Goal: Entertainment & Leisure: Browse casually

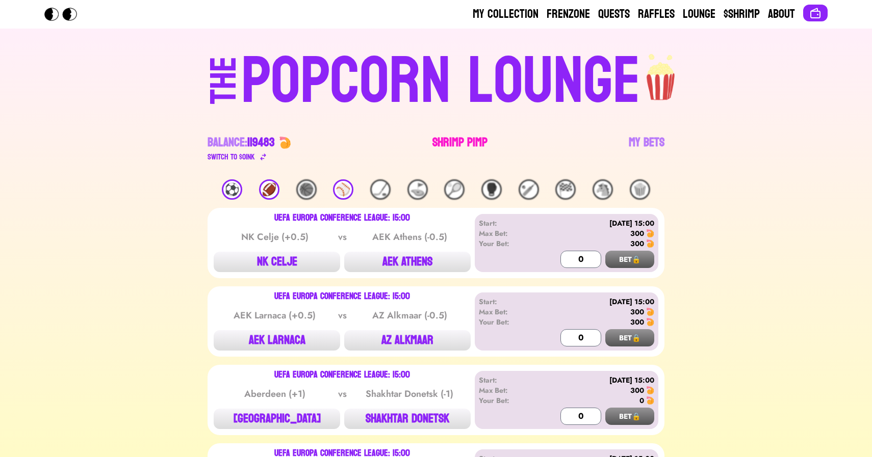
click at [449, 135] on link "Shrimp Pimp" at bounding box center [459, 149] width 55 height 29
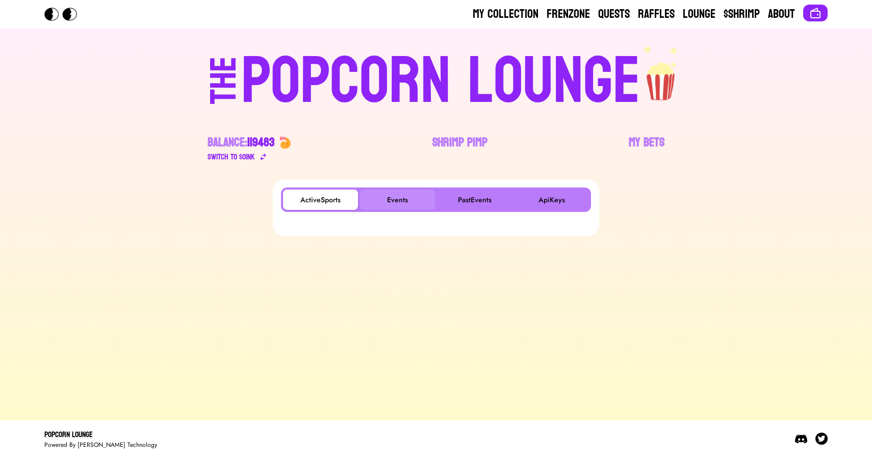
click at [408, 208] on button "Events" at bounding box center [397, 200] width 75 height 20
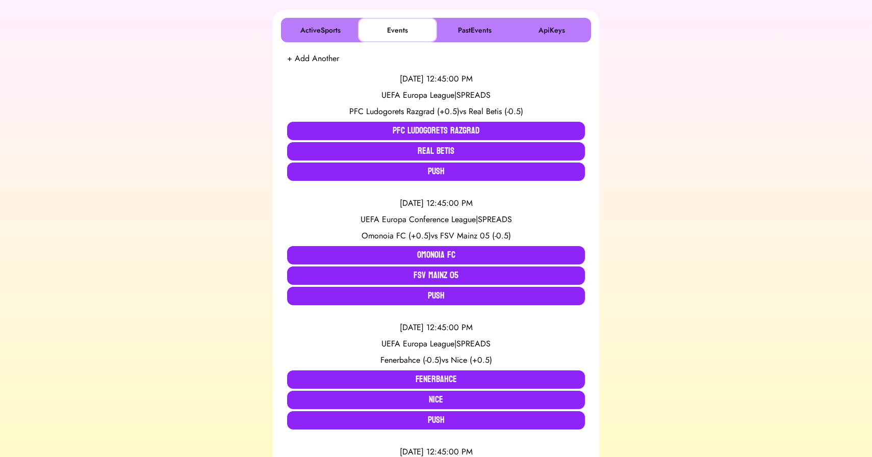
scroll to position [172, 0]
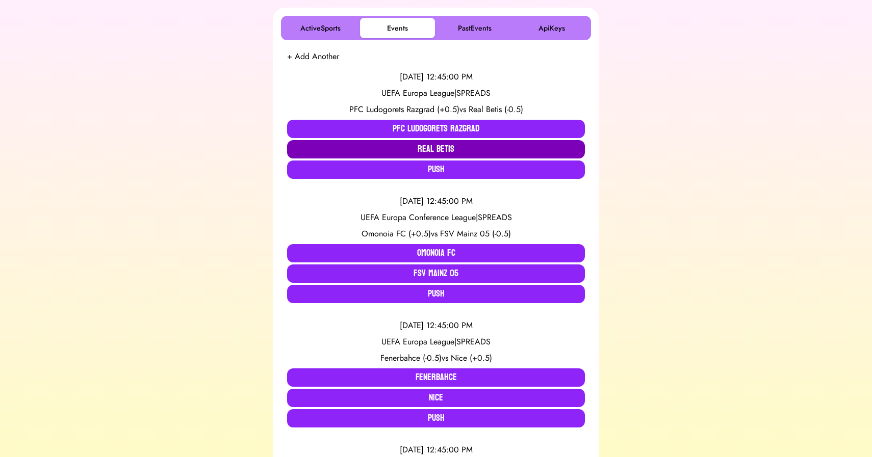
click at [446, 150] on button "Real Betis" at bounding box center [436, 149] width 298 height 18
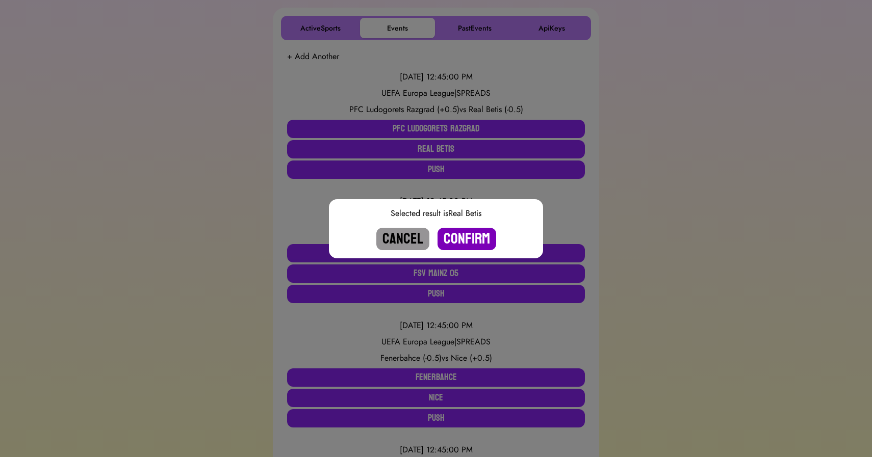
click at [464, 237] on button "Confirm" at bounding box center [466, 239] width 59 height 22
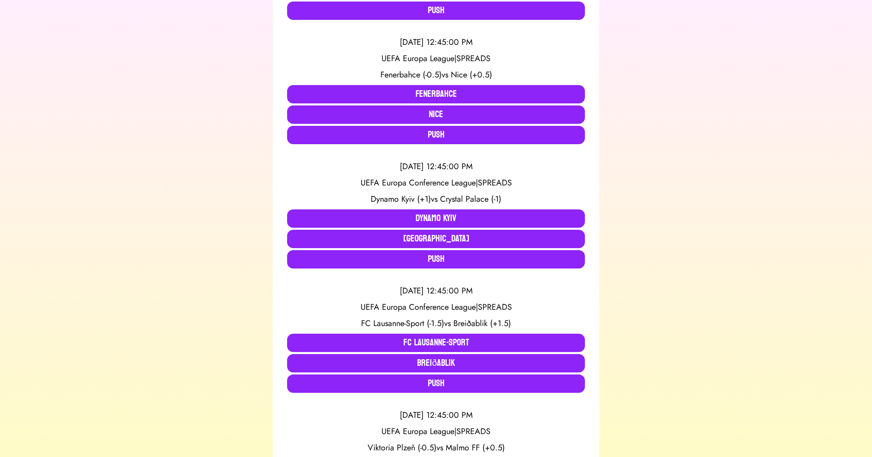
scroll to position [331, 0]
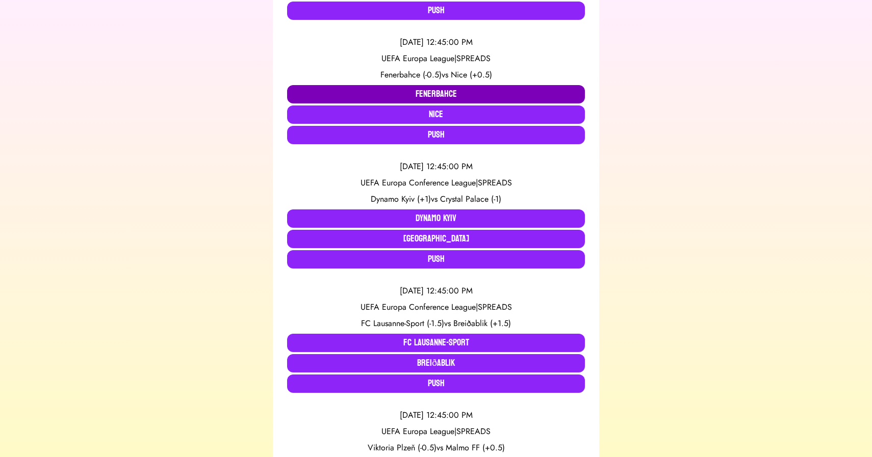
click at [428, 94] on button "Fenerbahce" at bounding box center [436, 94] width 298 height 18
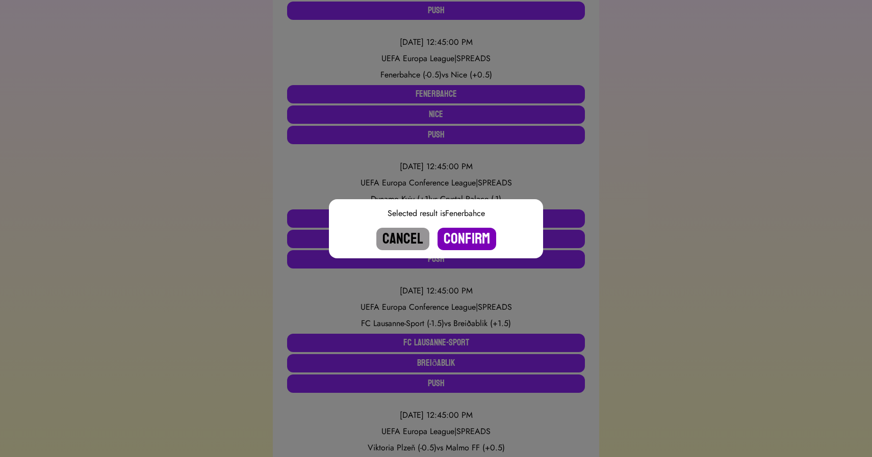
click at [466, 238] on button "Confirm" at bounding box center [466, 239] width 59 height 22
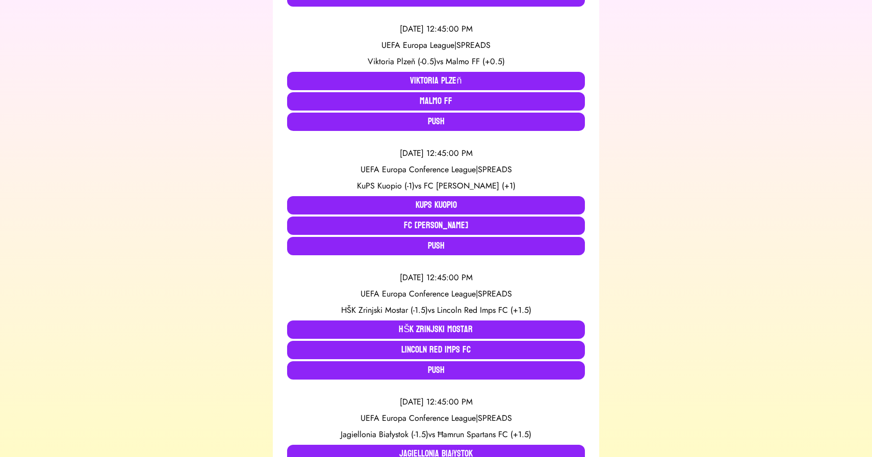
scroll to position [596, 0]
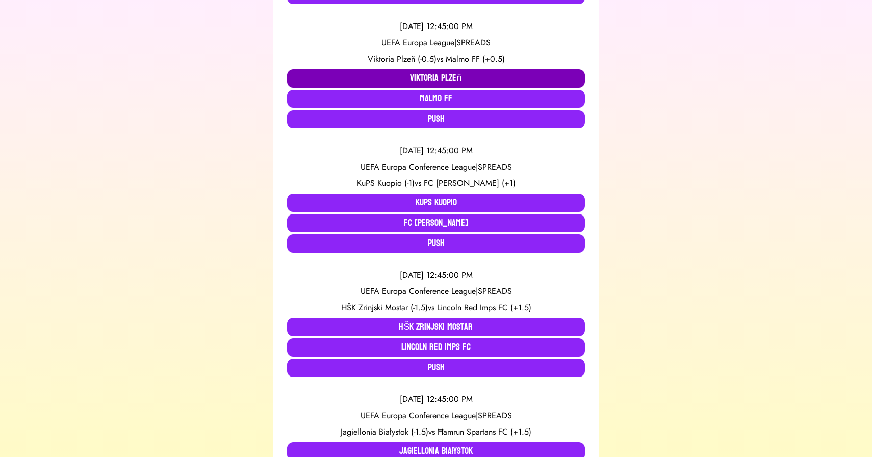
click at [429, 78] on button "Viktoria Plzeň" at bounding box center [436, 78] width 298 height 18
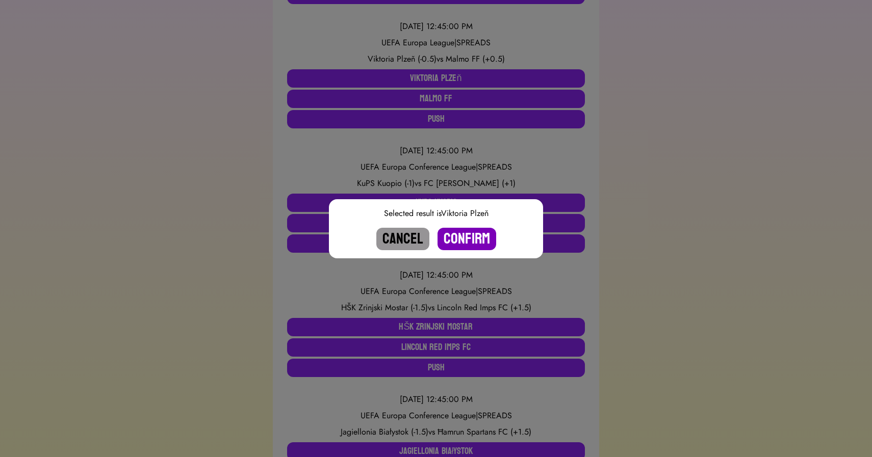
click at [461, 241] on button "Confirm" at bounding box center [466, 239] width 59 height 22
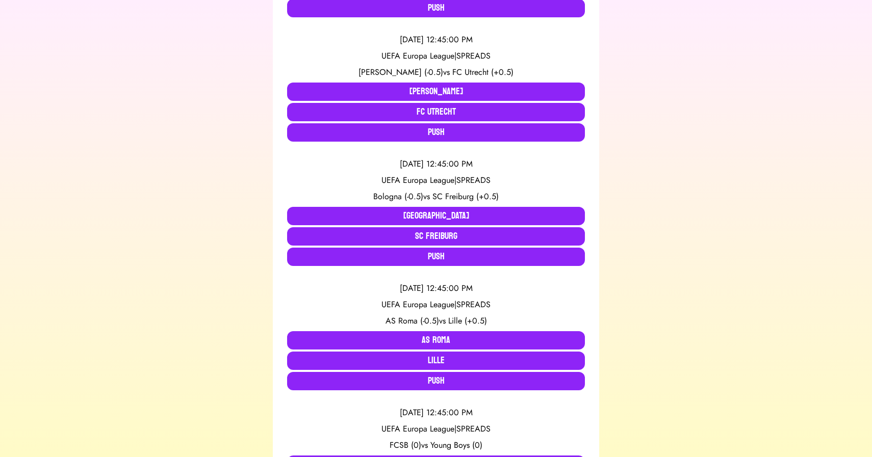
scroll to position [1104, 0]
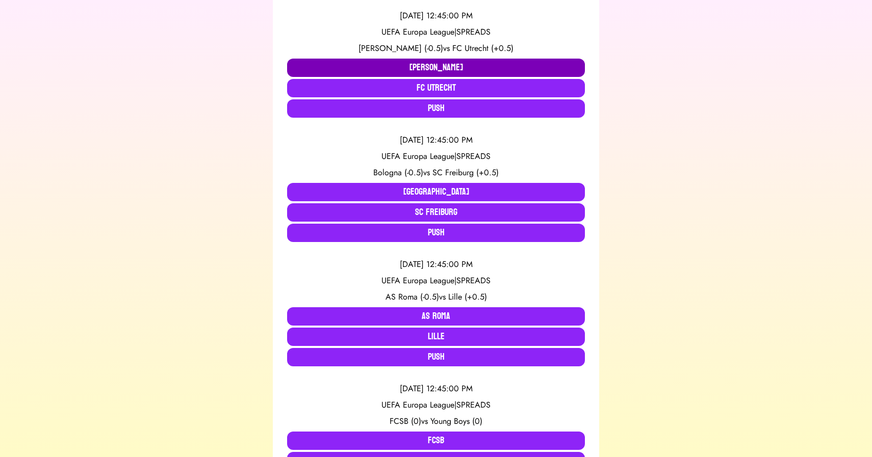
click at [429, 69] on button "[PERSON_NAME]" at bounding box center [436, 68] width 298 height 18
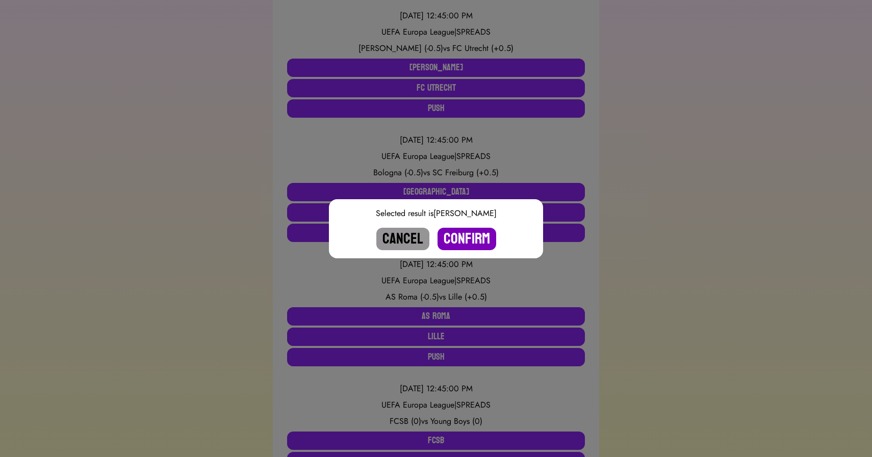
click at [458, 237] on button "Confirm" at bounding box center [466, 239] width 59 height 22
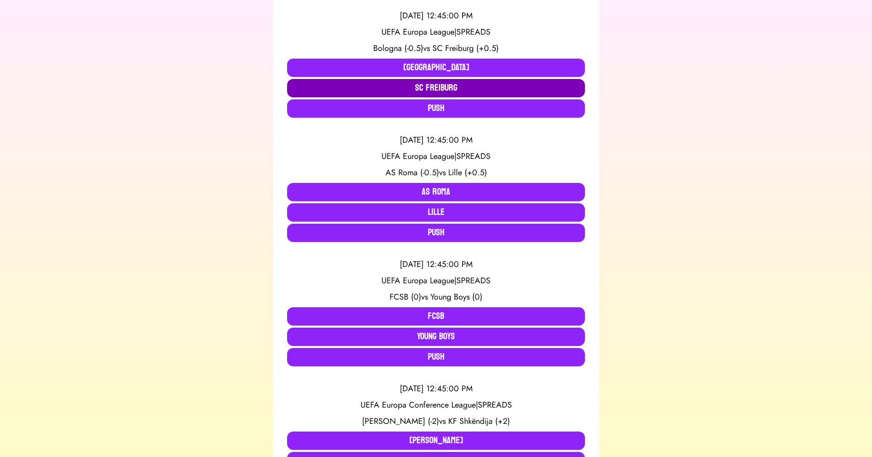
click at [428, 88] on button "SC Freiburg" at bounding box center [436, 88] width 298 height 18
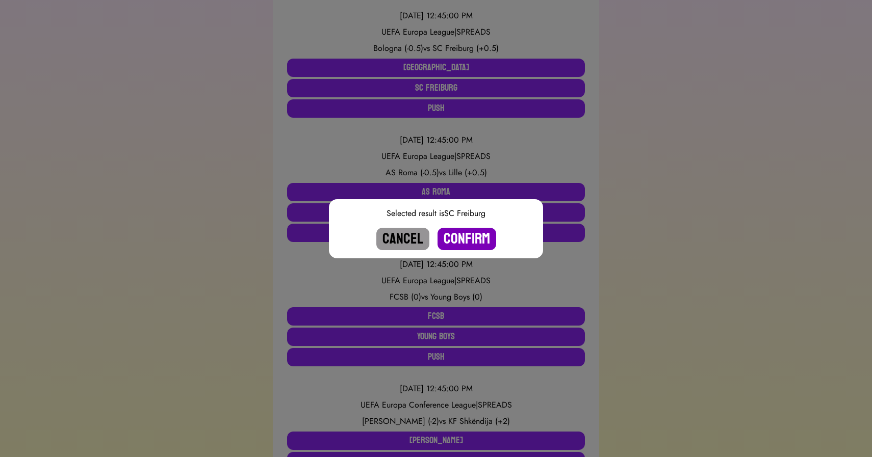
click at [461, 228] on button "Confirm" at bounding box center [466, 239] width 59 height 22
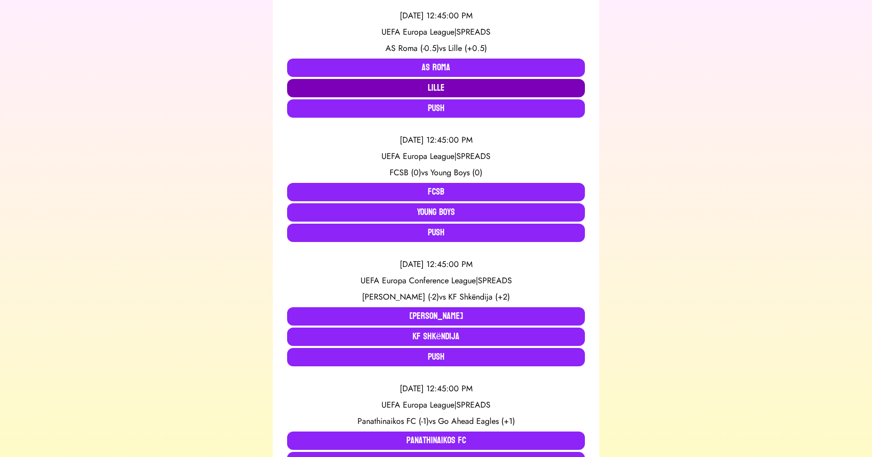
click at [464, 87] on button "Lille" at bounding box center [436, 88] width 298 height 18
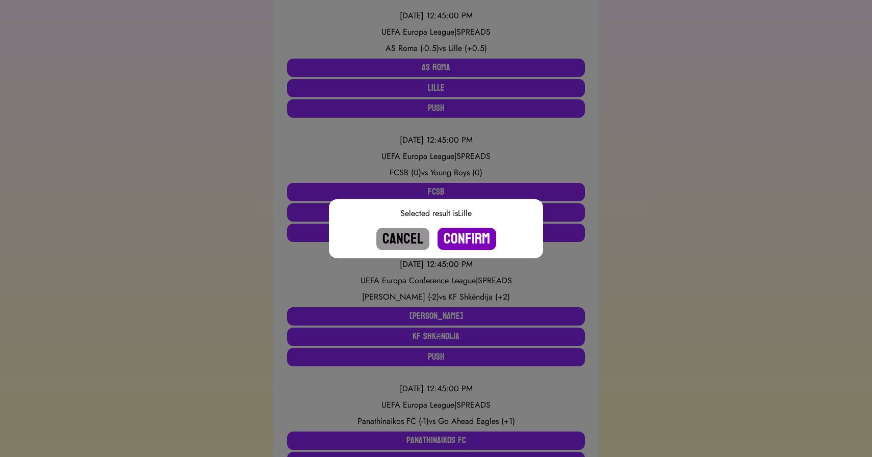
click at [462, 235] on button "Confirm" at bounding box center [466, 239] width 59 height 22
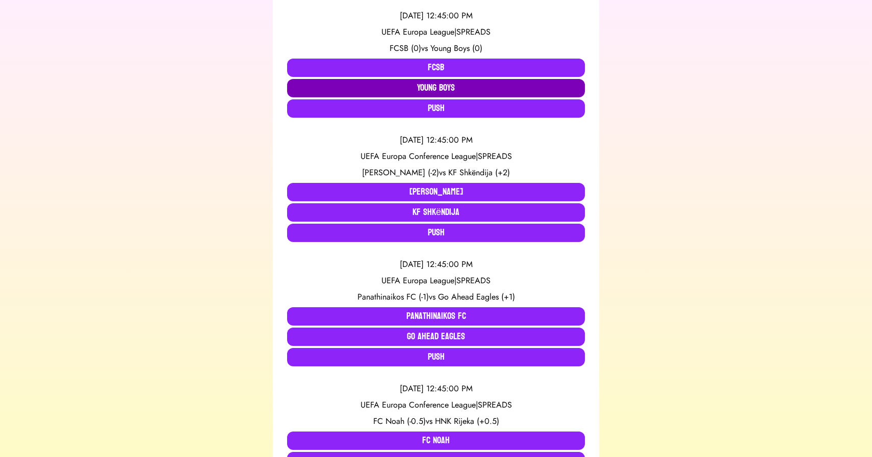
click at [449, 89] on button "Young Boys" at bounding box center [436, 88] width 298 height 18
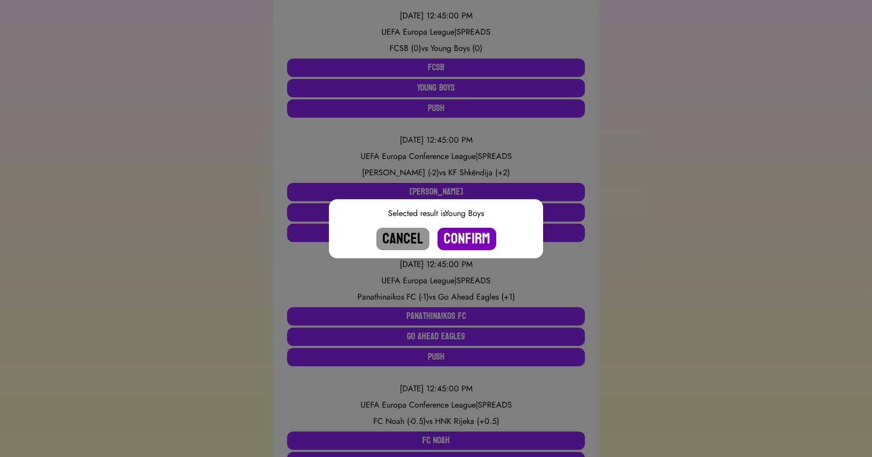
click at [466, 241] on button "Confirm" at bounding box center [466, 239] width 59 height 22
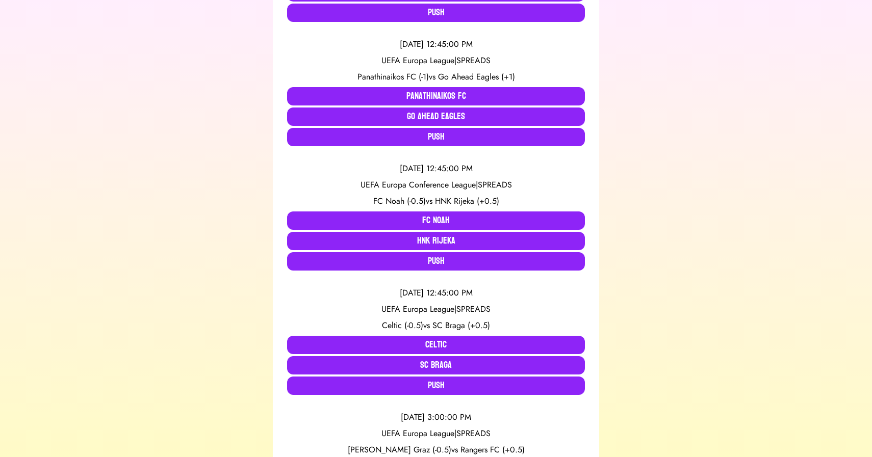
scroll to position [1200, 0]
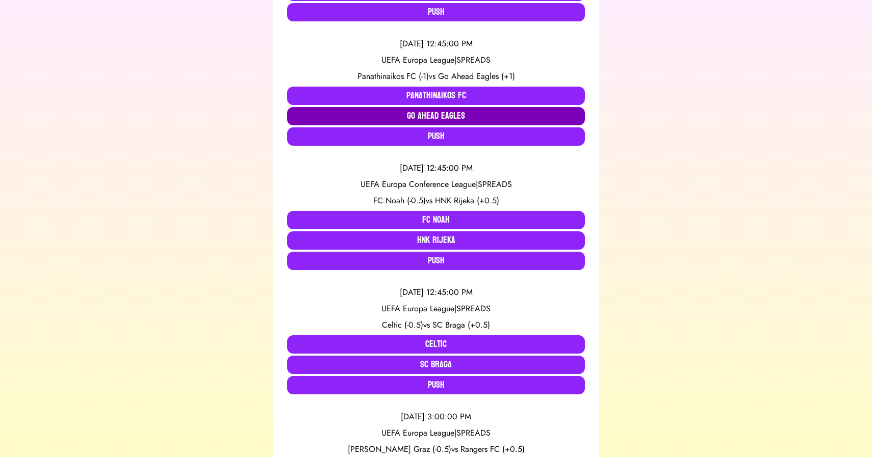
click at [437, 114] on button "Go Ahead Eagles" at bounding box center [436, 116] width 298 height 18
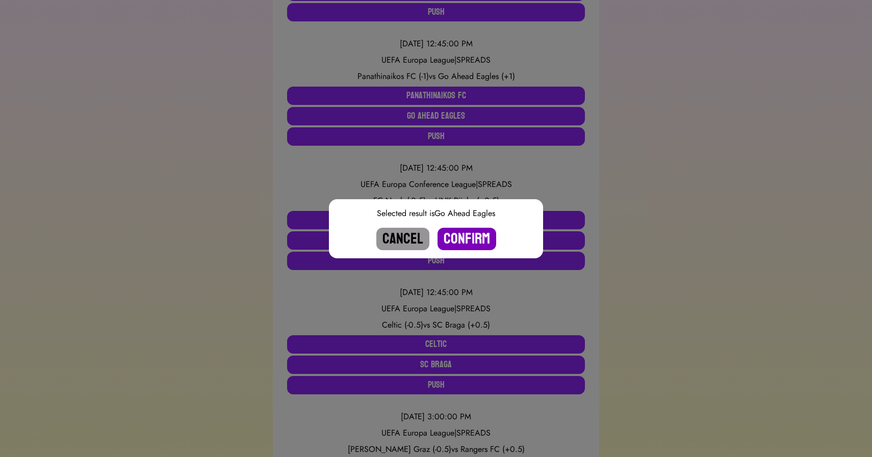
click at [463, 239] on button "Confirm" at bounding box center [466, 239] width 59 height 22
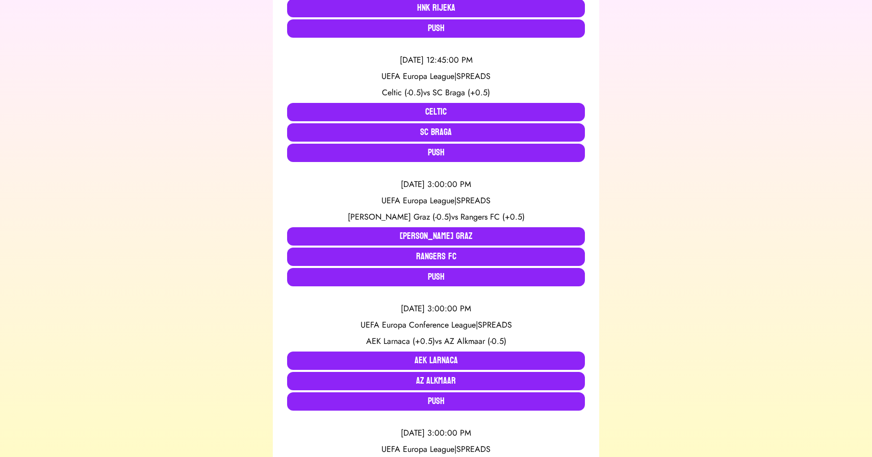
scroll to position [1321, 0]
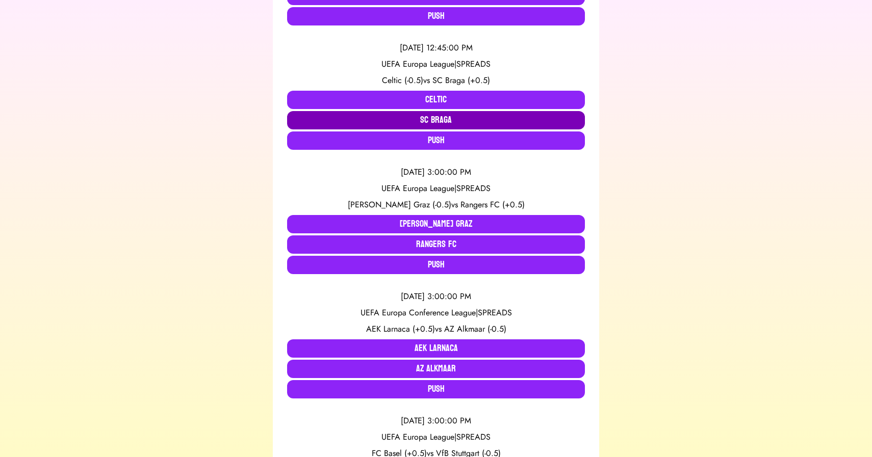
click at [396, 118] on button "SC Braga" at bounding box center [436, 120] width 298 height 18
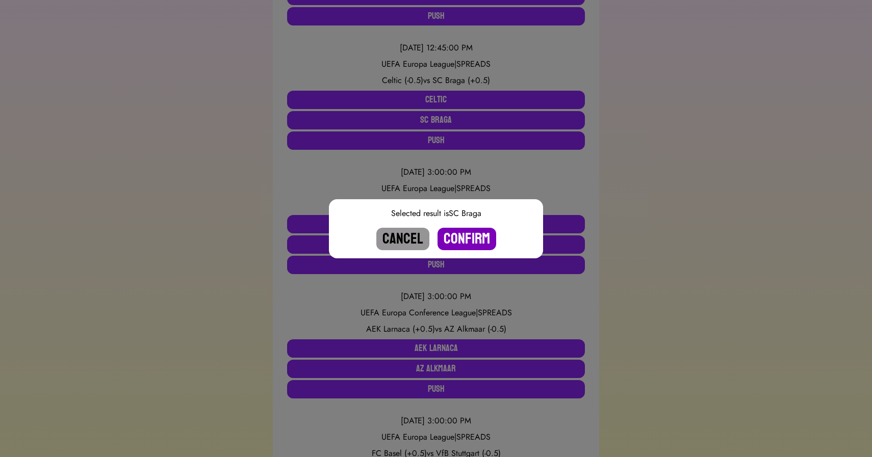
click at [468, 234] on button "Confirm" at bounding box center [466, 239] width 59 height 22
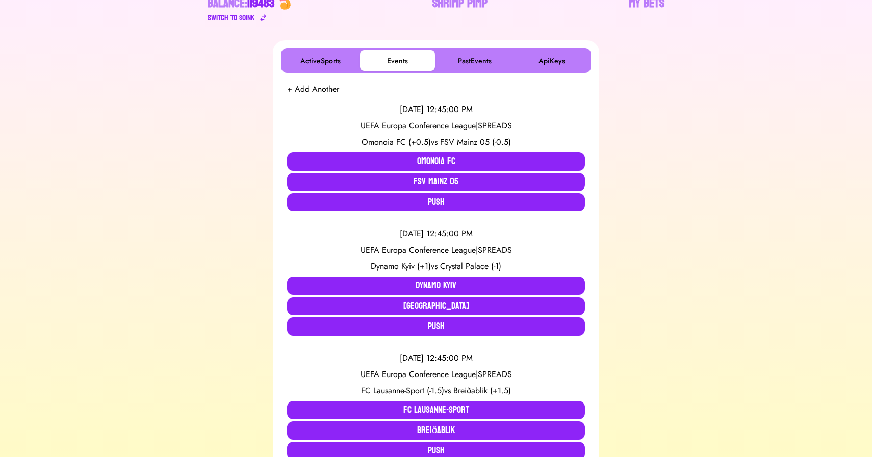
scroll to position [141, 0]
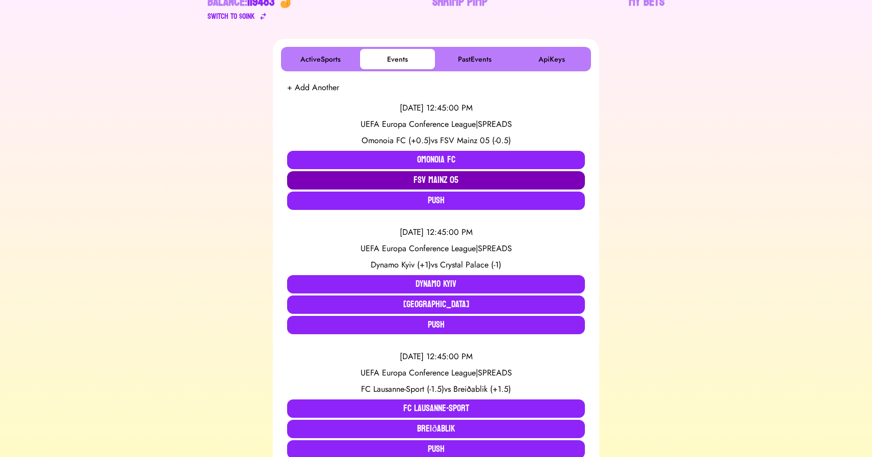
click at [422, 178] on button "FSV Mainz 05" at bounding box center [436, 180] width 298 height 18
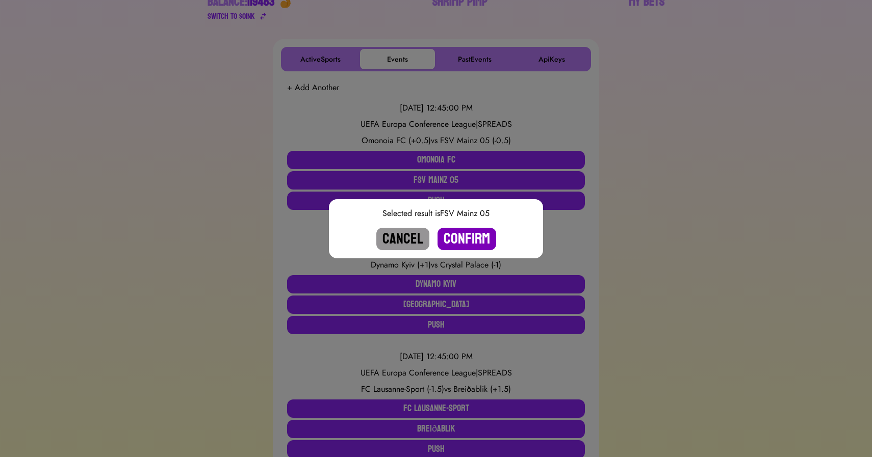
click at [460, 244] on button "Confirm" at bounding box center [466, 239] width 59 height 22
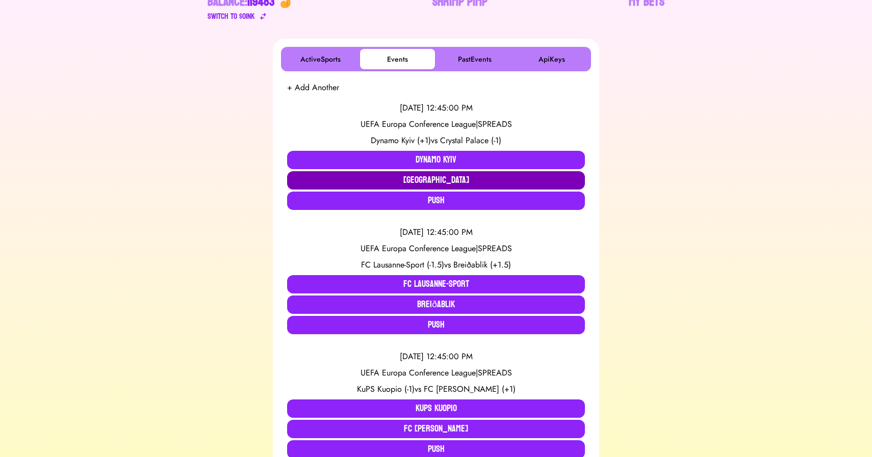
click at [451, 184] on button "[GEOGRAPHIC_DATA]" at bounding box center [436, 180] width 298 height 18
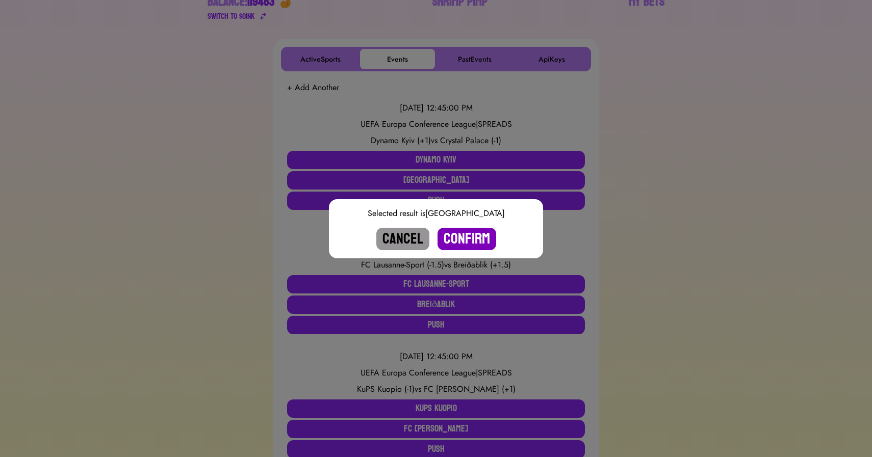
click at [459, 237] on button "Confirm" at bounding box center [466, 239] width 59 height 22
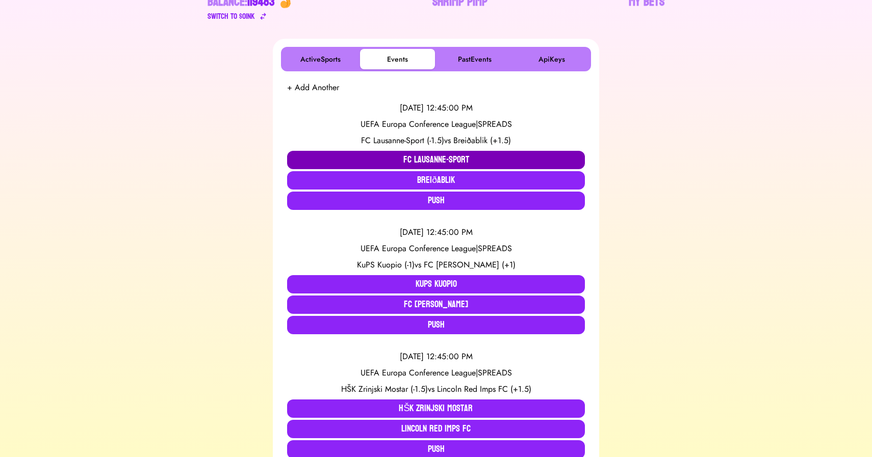
click at [415, 158] on button "FC Lausanne-Sport" at bounding box center [436, 160] width 298 height 18
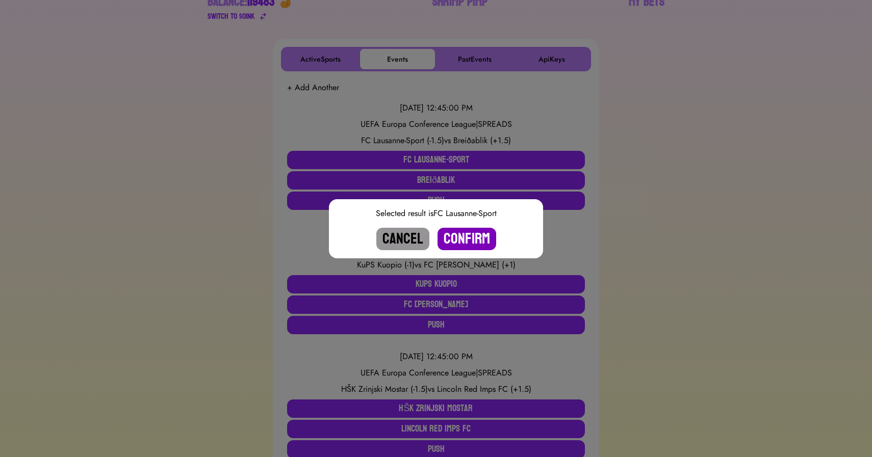
click at [464, 237] on button "Confirm" at bounding box center [466, 239] width 59 height 22
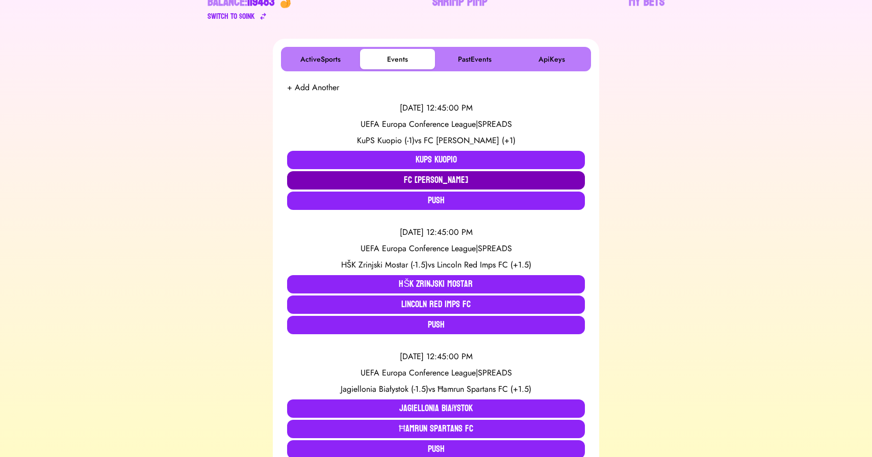
click at [392, 182] on button "FC [PERSON_NAME]" at bounding box center [436, 180] width 298 height 18
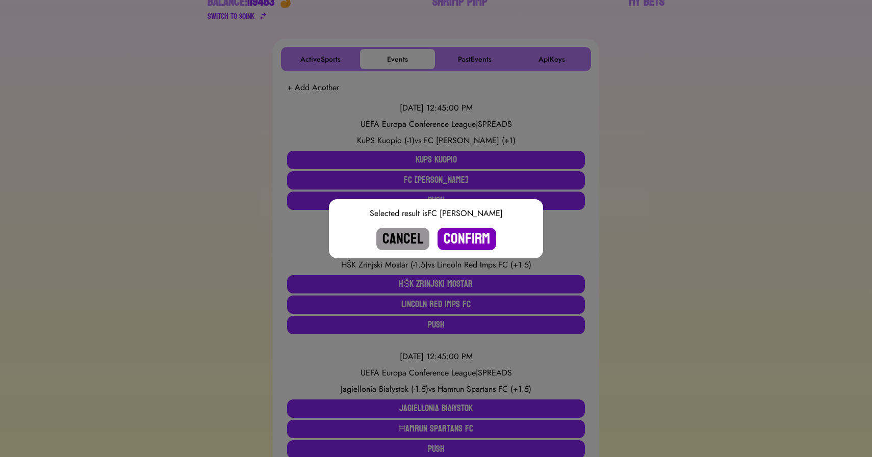
click at [466, 239] on button "Confirm" at bounding box center [466, 239] width 59 height 22
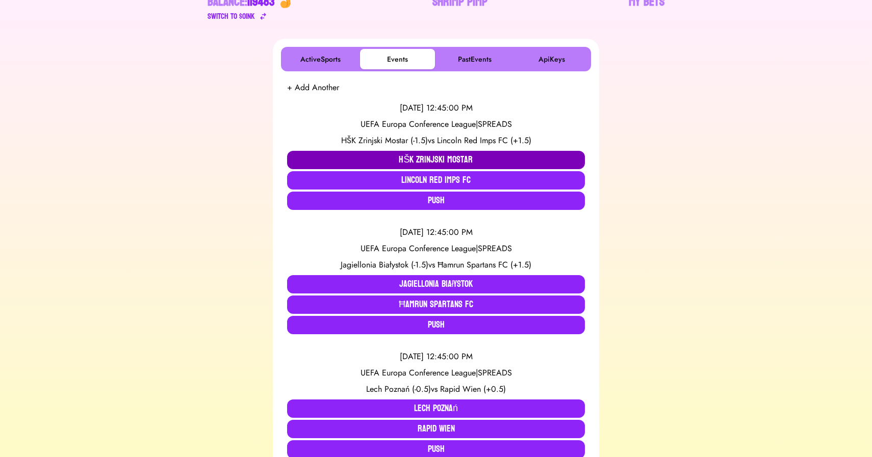
click at [419, 156] on button "HŠK Zrinjski Mostar" at bounding box center [436, 160] width 298 height 18
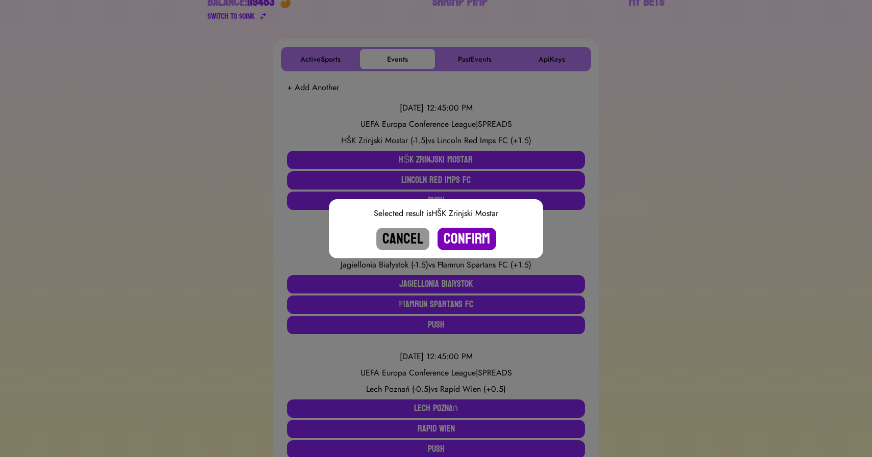
click at [467, 237] on button "Confirm" at bounding box center [466, 239] width 59 height 22
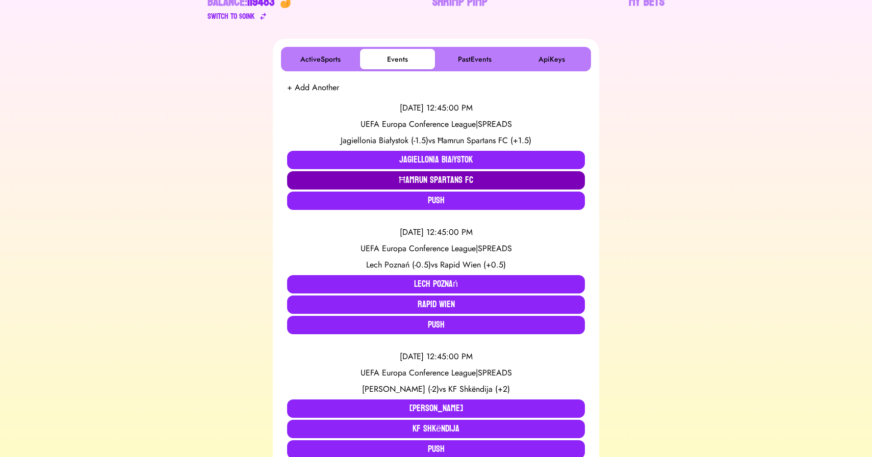
click at [425, 183] on button "Ħamrun Spartans FC" at bounding box center [436, 180] width 298 height 18
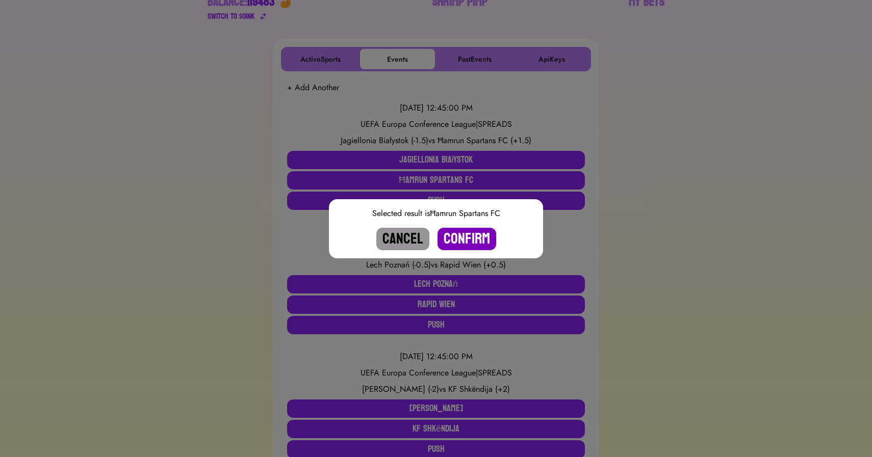
click at [479, 241] on button "Confirm" at bounding box center [466, 239] width 59 height 22
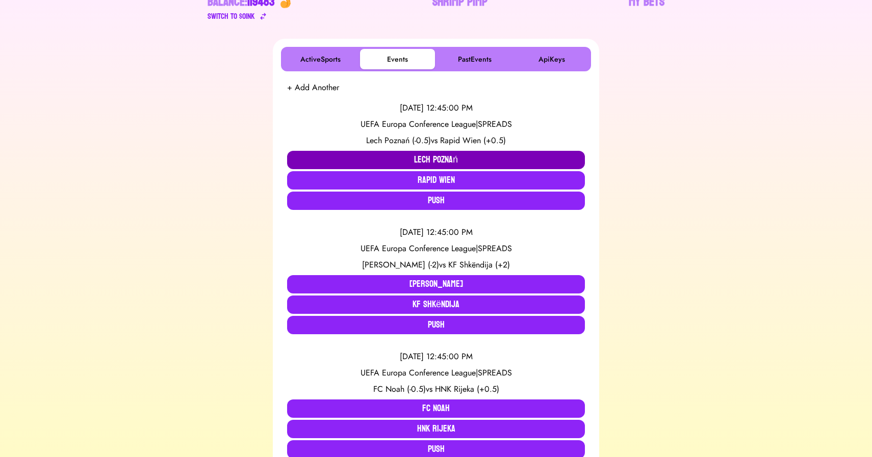
click at [436, 153] on button "Lech Poznań" at bounding box center [436, 160] width 298 height 18
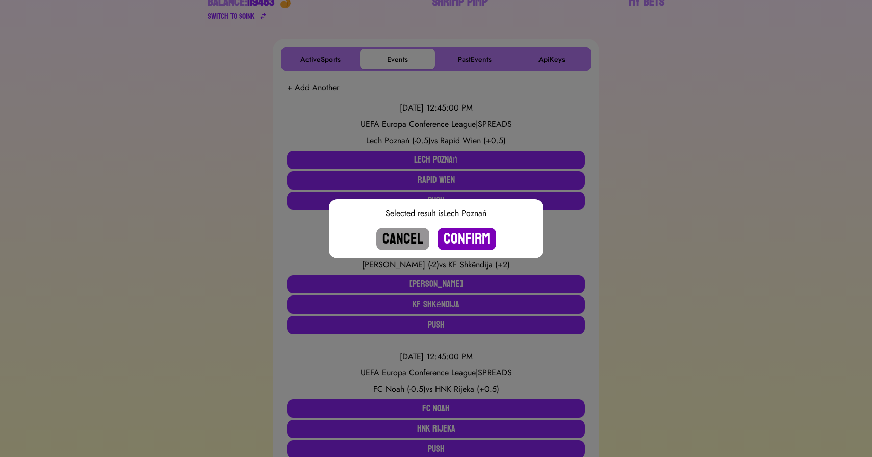
click at [469, 239] on button "Confirm" at bounding box center [466, 239] width 59 height 22
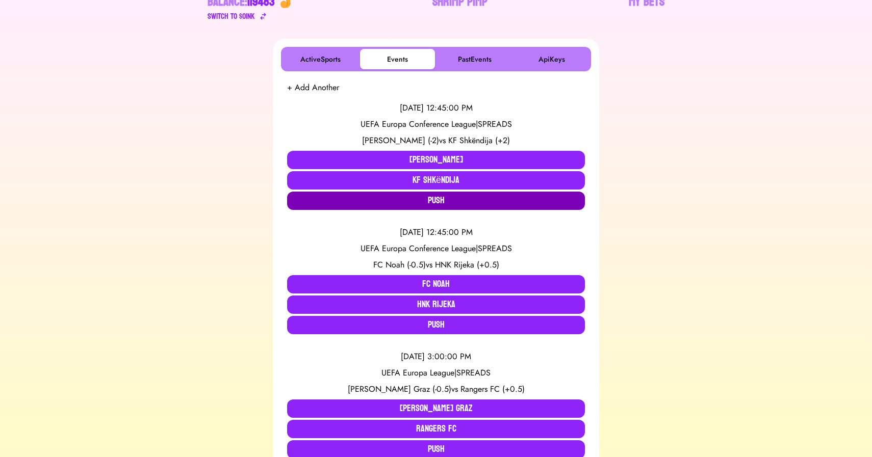
click at [436, 196] on button "Push" at bounding box center [436, 201] width 298 height 18
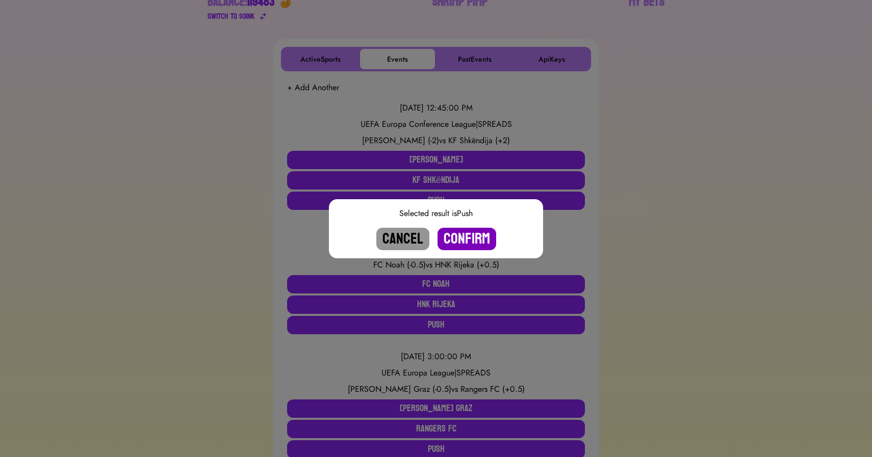
click at [470, 243] on button "Confirm" at bounding box center [466, 239] width 59 height 22
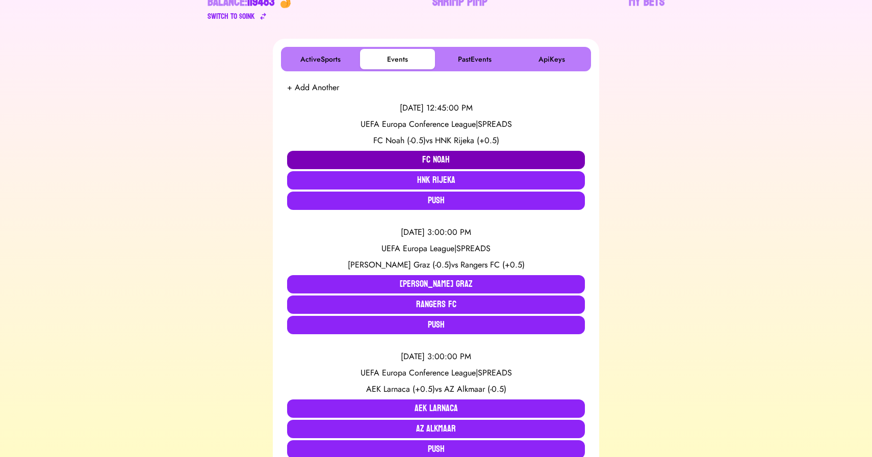
click at [411, 156] on button "FC Noah" at bounding box center [436, 160] width 298 height 18
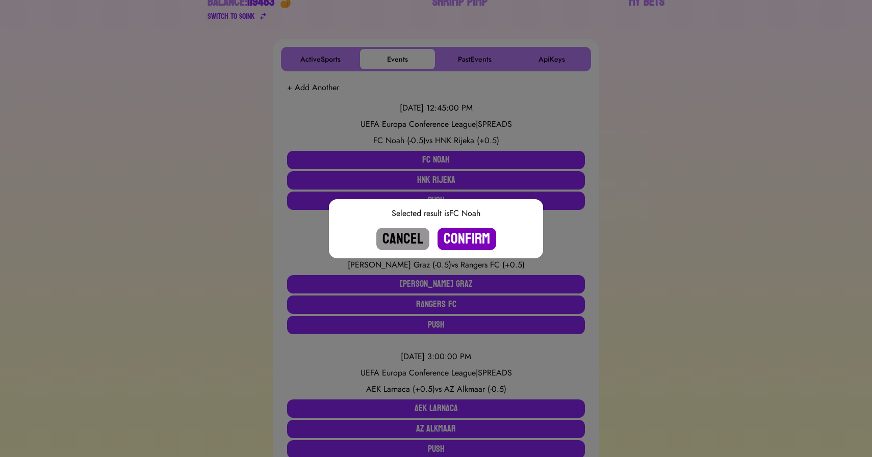
click at [464, 242] on button "Confirm" at bounding box center [466, 239] width 59 height 22
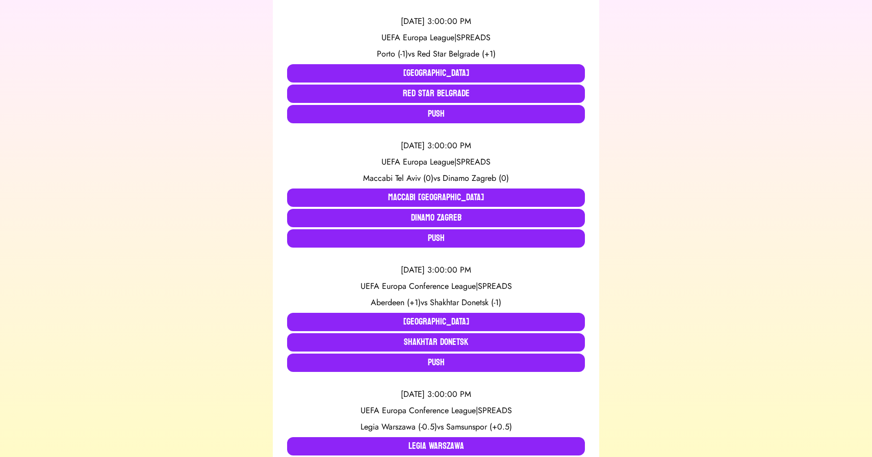
scroll to position [0, 0]
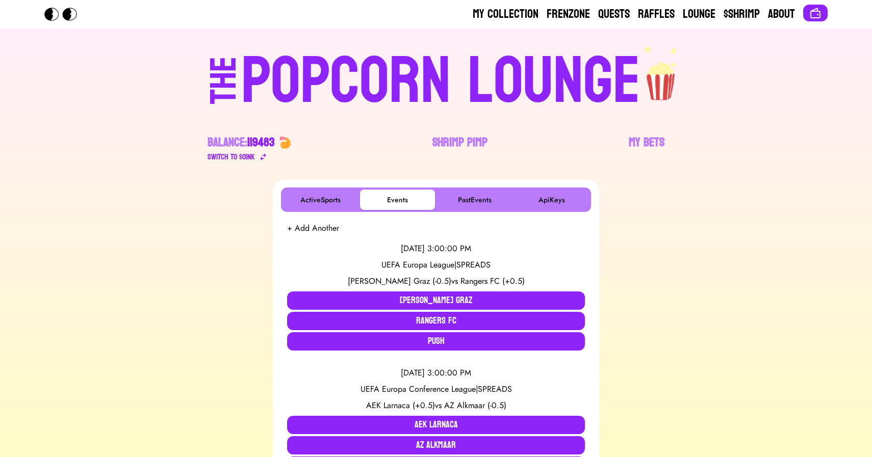
click at [513, 70] on div "POPCORN LOUNGE" at bounding box center [440, 81] width 399 height 65
